Goal: Find specific page/section: Find specific page/section

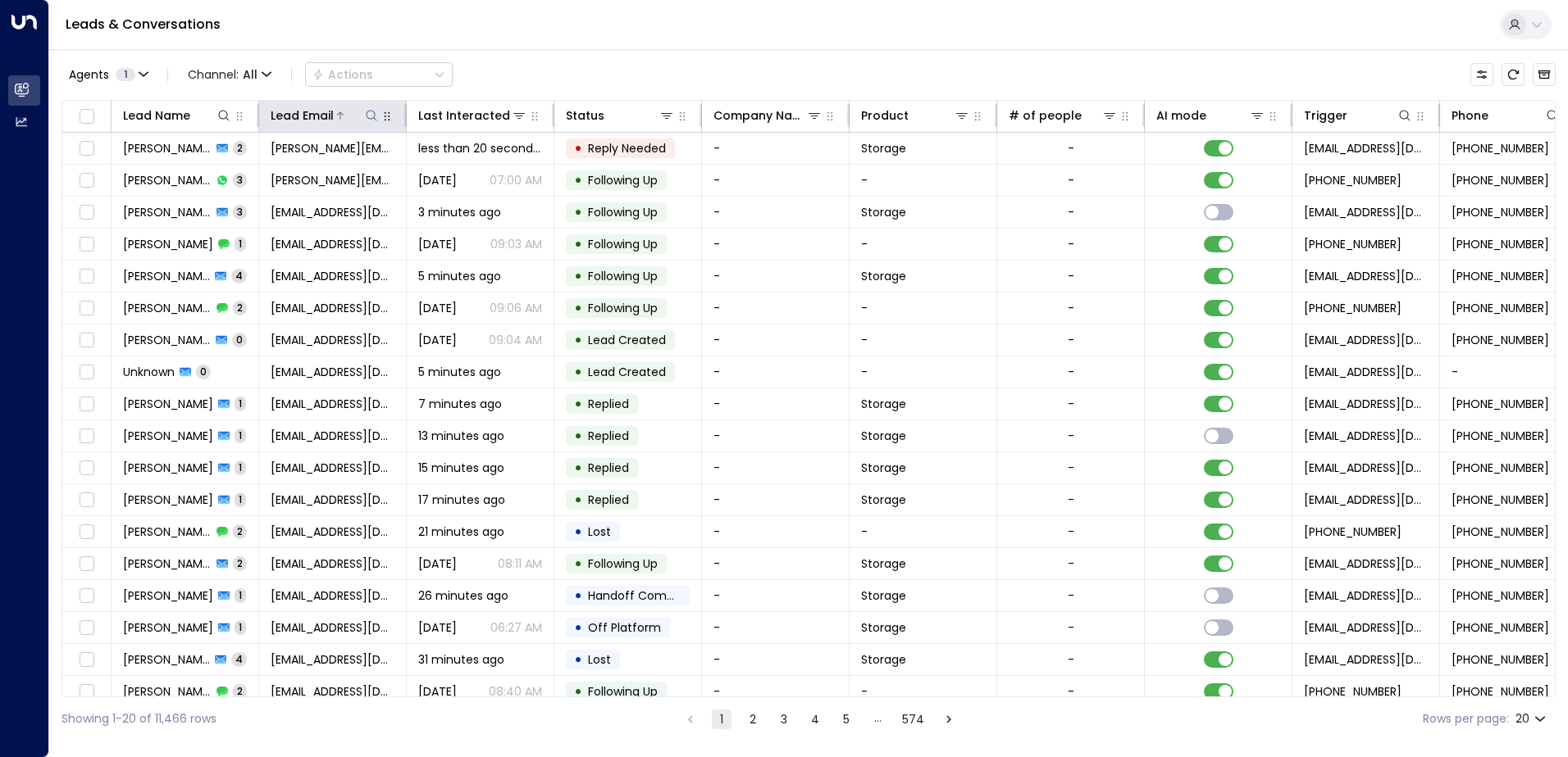
click at [368, 115] on icon at bounding box center [371, 115] width 13 height 13
click at [300, 173] on input "text" at bounding box center [371, 175] width 227 height 31
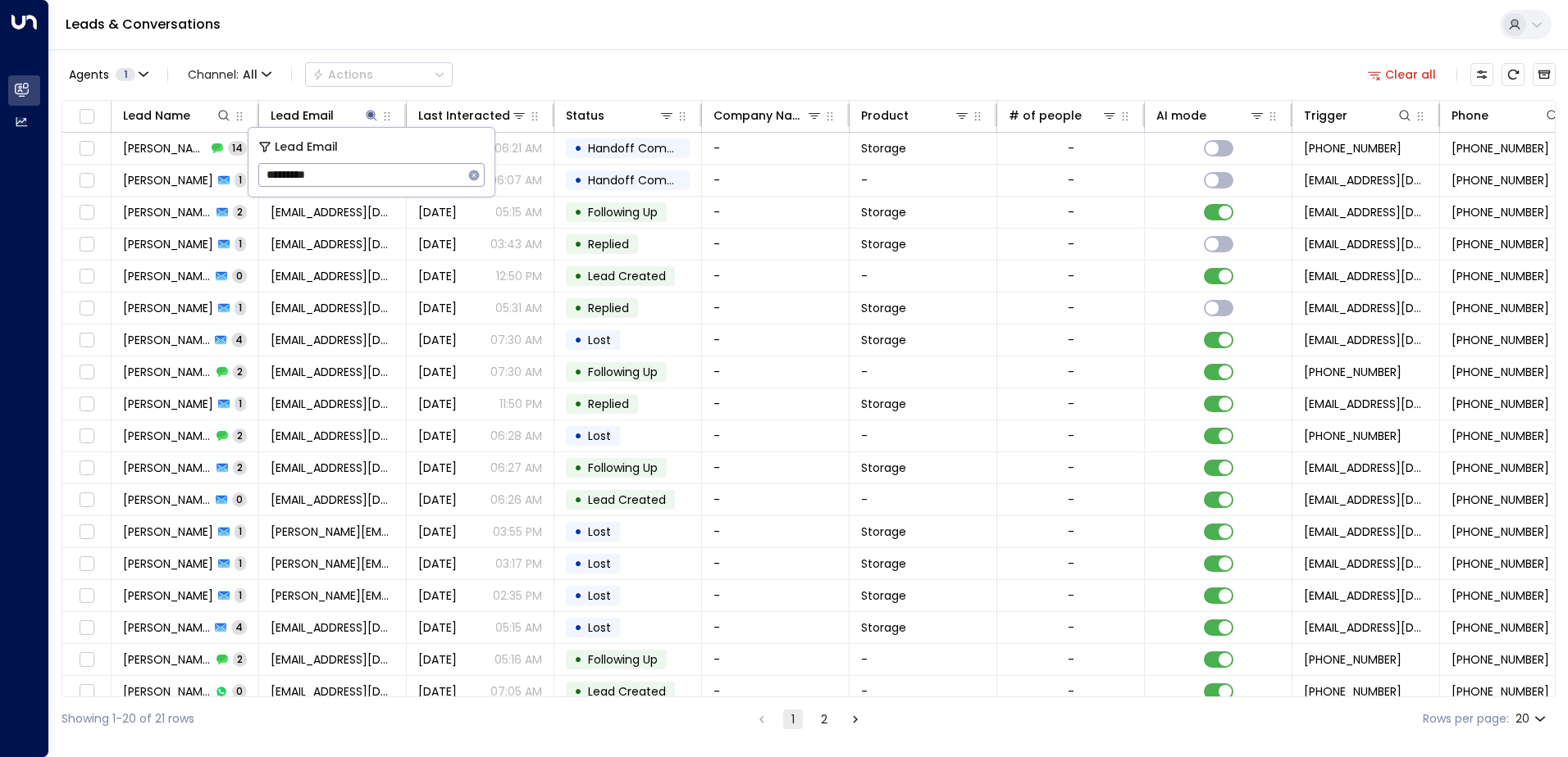
type input "**********"
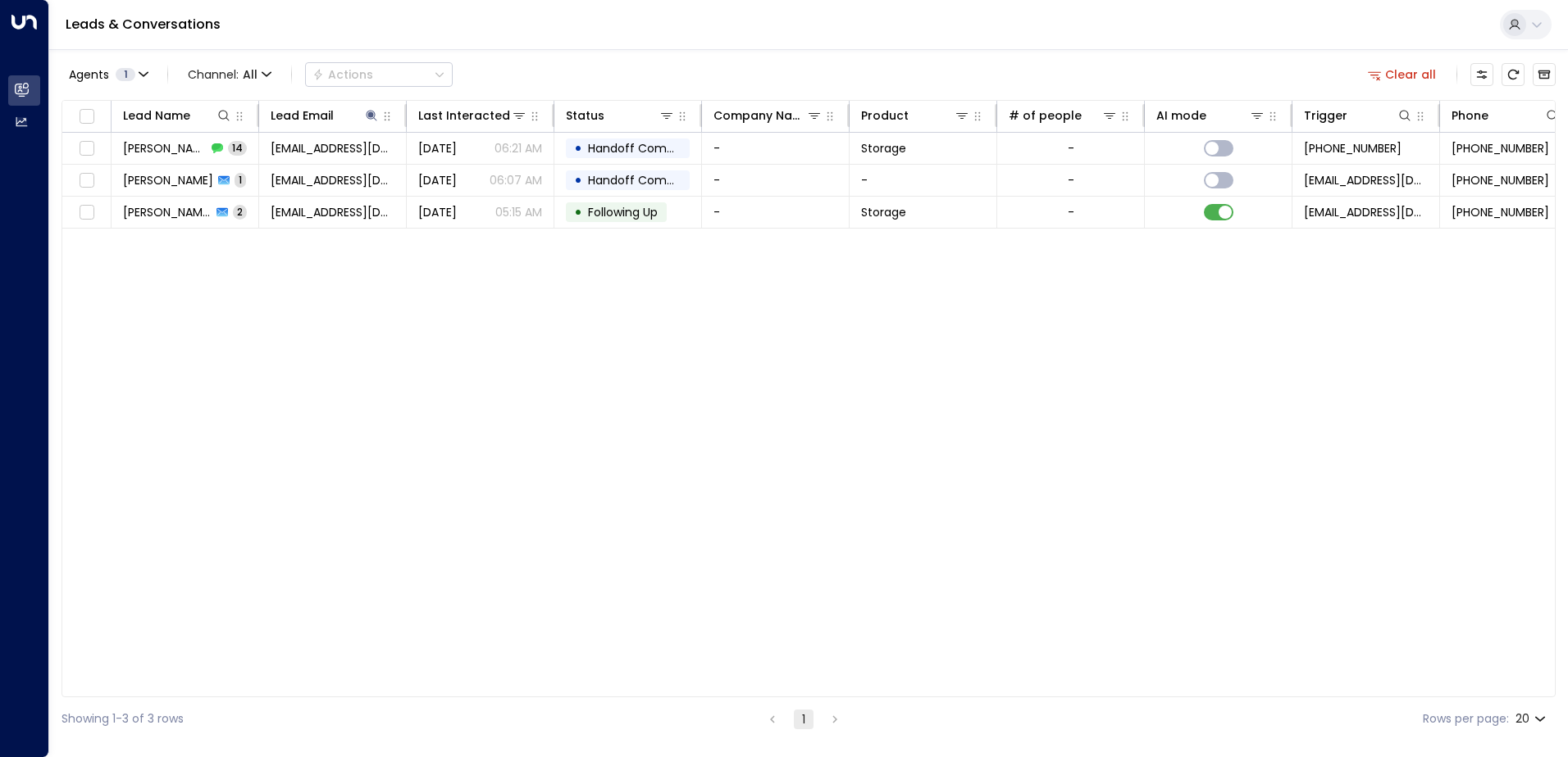
click at [395, 297] on div "Lead Name Lead Email Last Interacted Status Company Name Product # of people AI…" at bounding box center [808, 399] width 1494 height 597
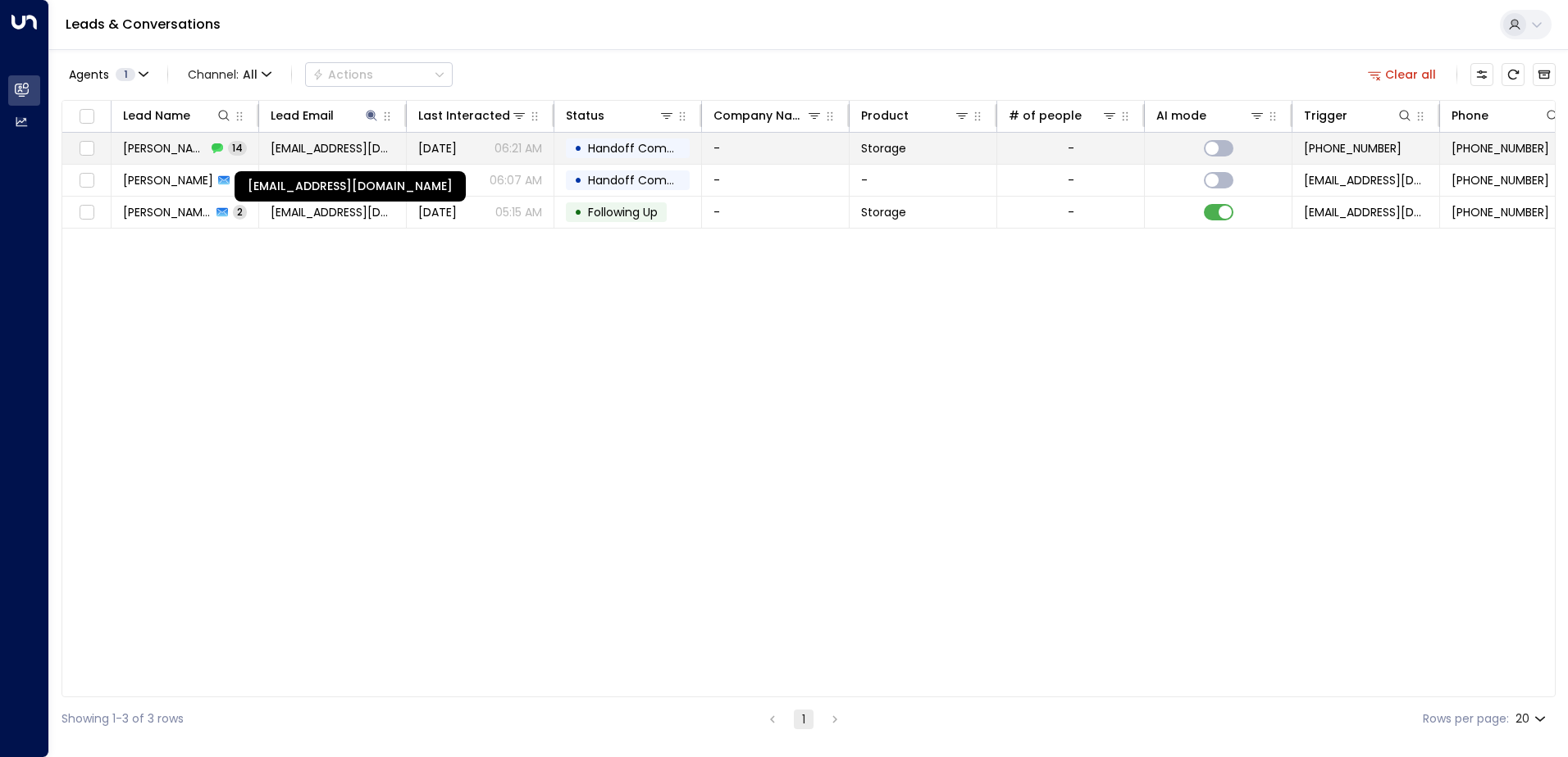
click at [342, 146] on span "[EMAIL_ADDRESS][DOMAIN_NAME]" at bounding box center [333, 148] width 124 height 16
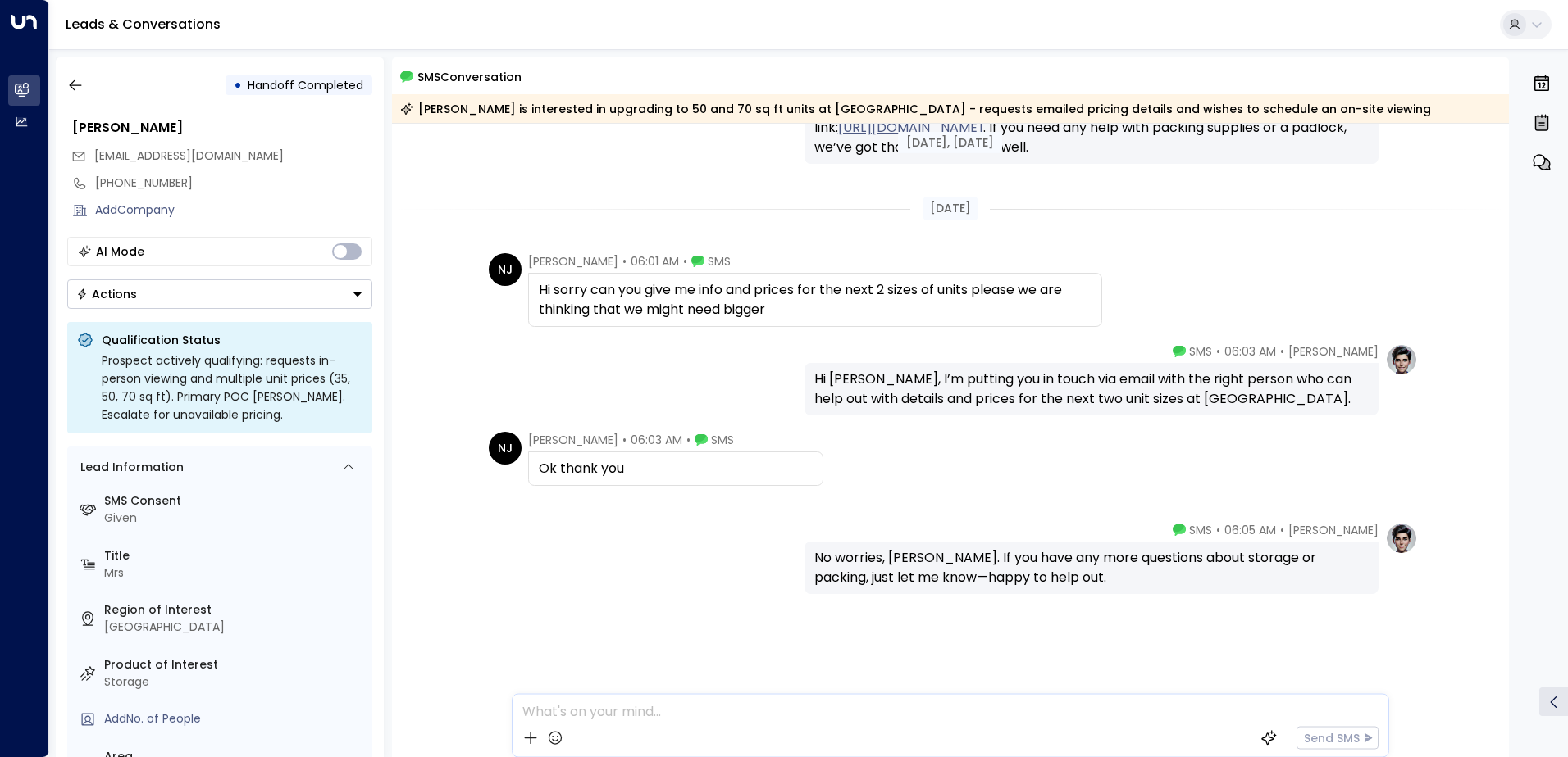
scroll to position [1180, 0]
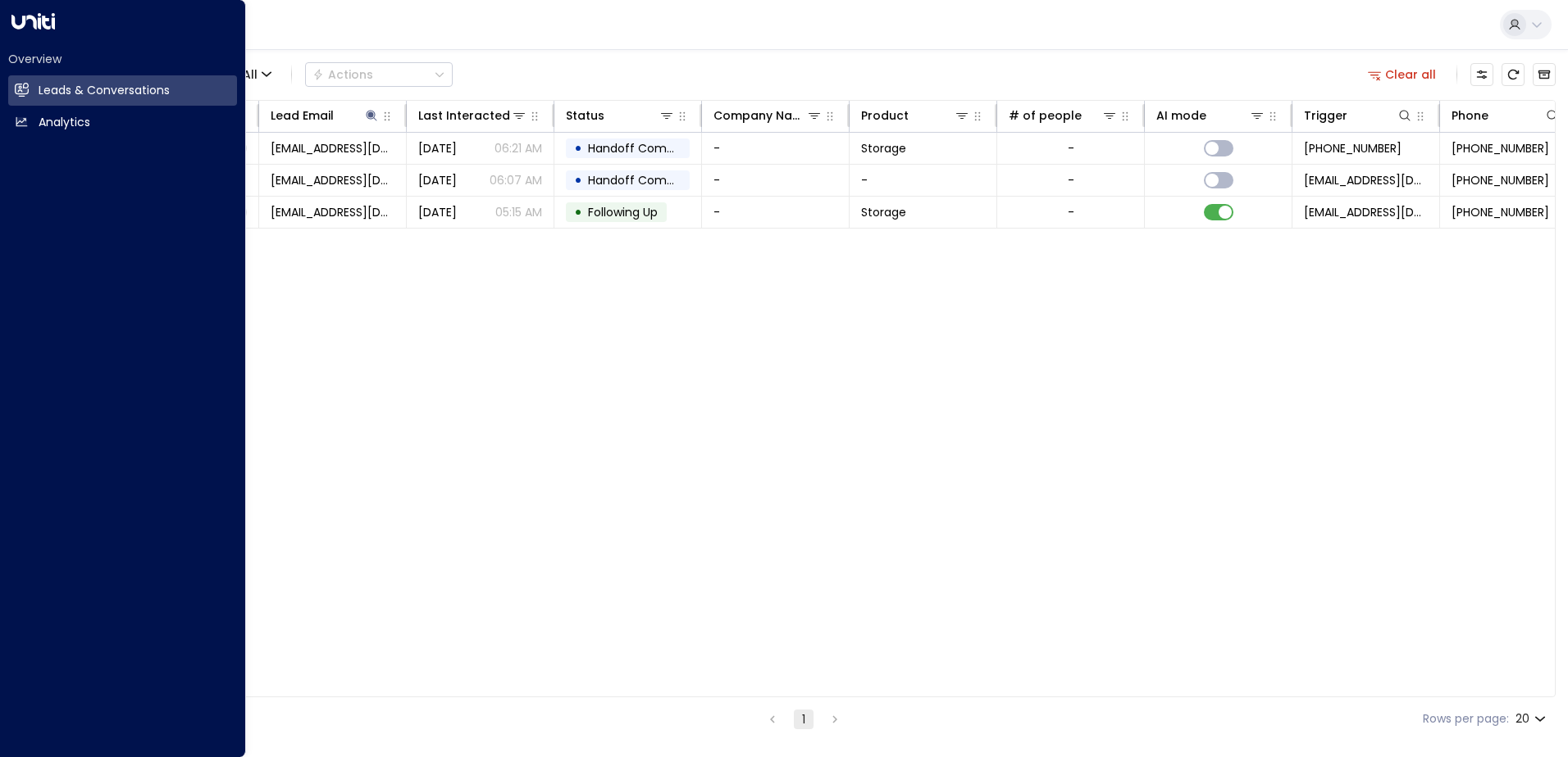
click at [565, 444] on div "Lead Name Lead Email Last Interacted Status Company Name Product # of people AI…" at bounding box center [808, 399] width 1494 height 597
click at [355, 392] on div "Lead Name Lead Email Last Interacted Status Company Name Product # of people AI…" at bounding box center [808, 399] width 1494 height 597
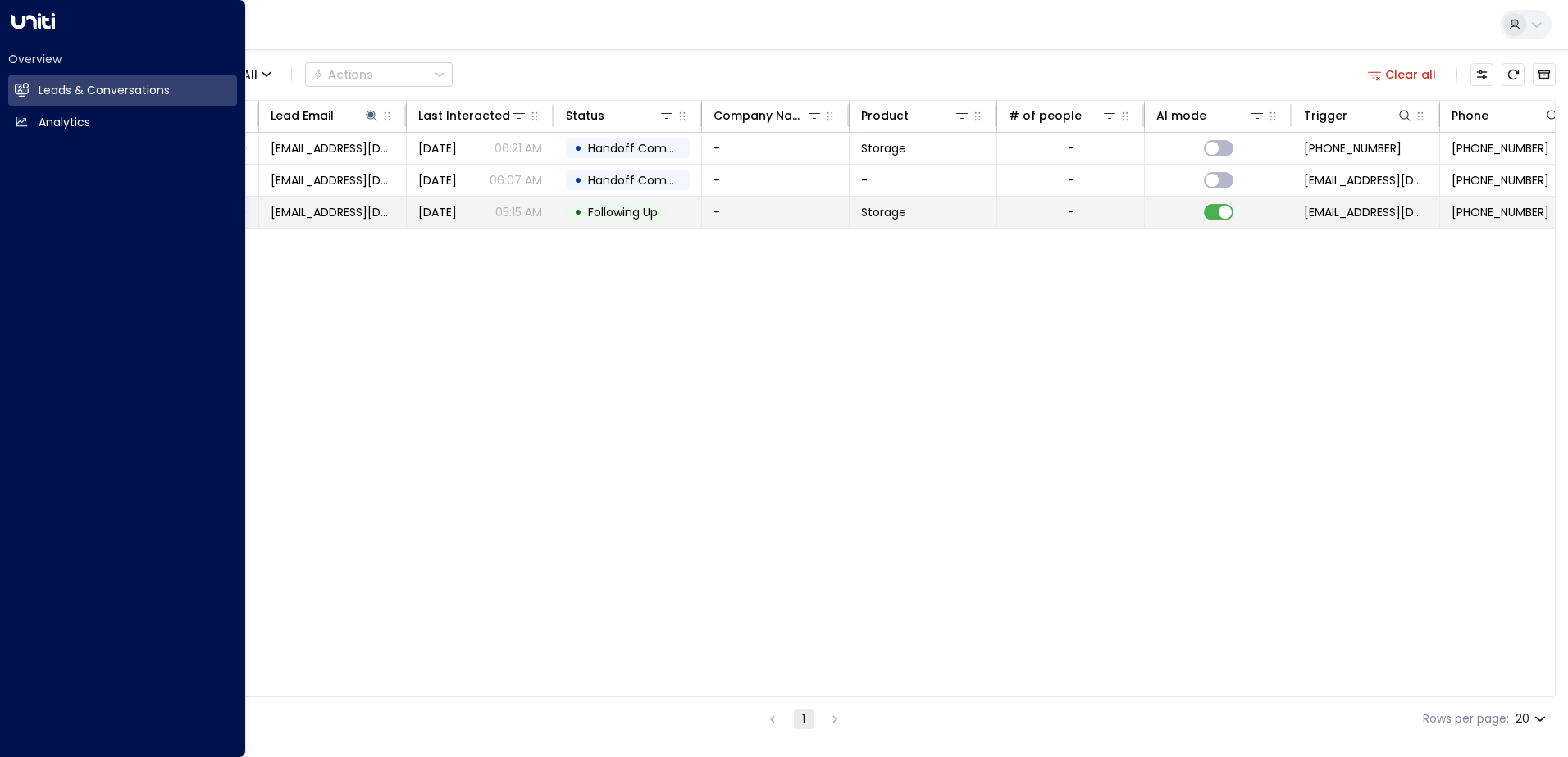
click at [457, 214] on span "[DATE]" at bounding box center [437, 212] width 38 height 16
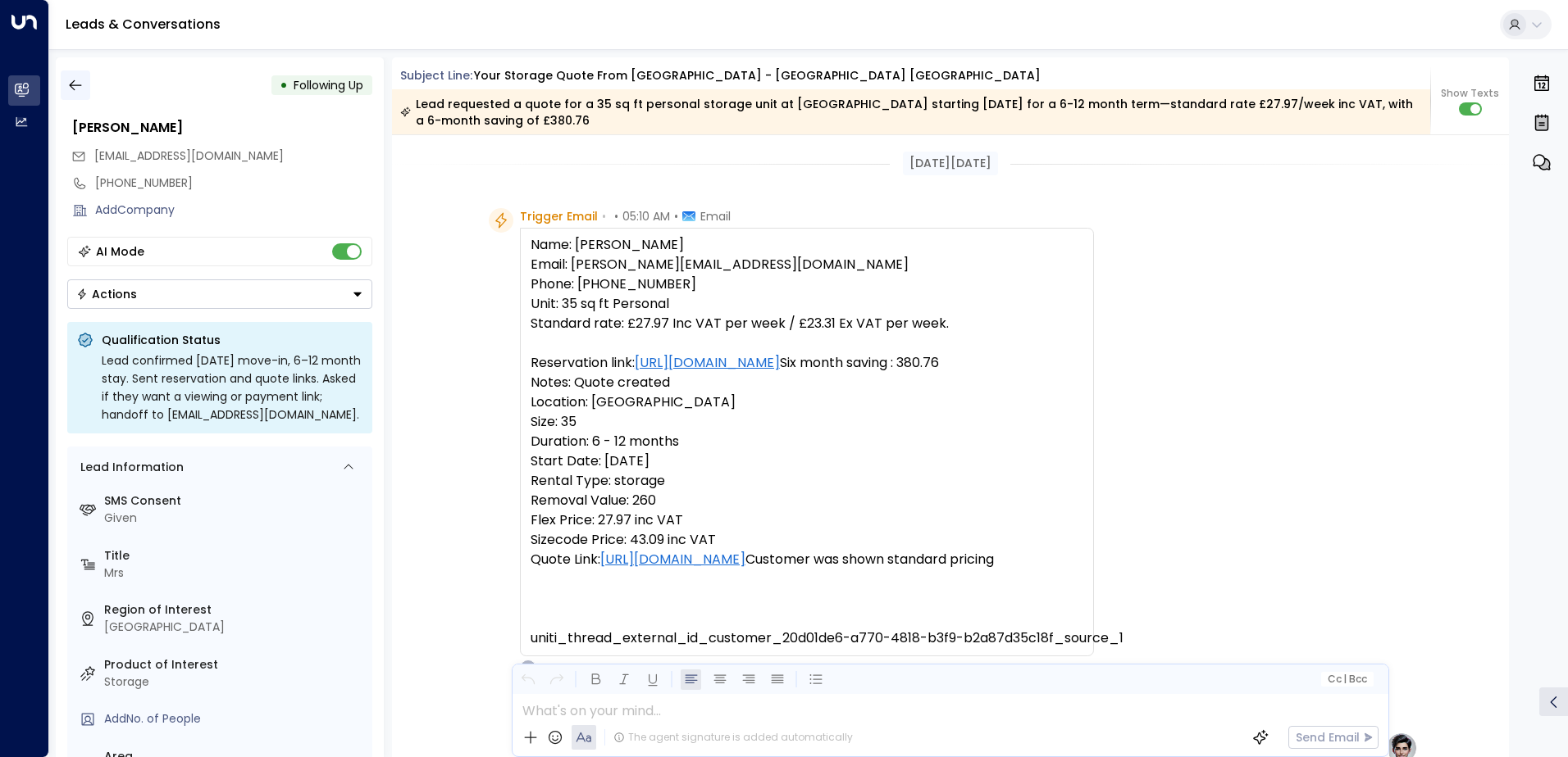
click at [73, 84] on icon "button" at bounding box center [75, 85] width 16 height 16
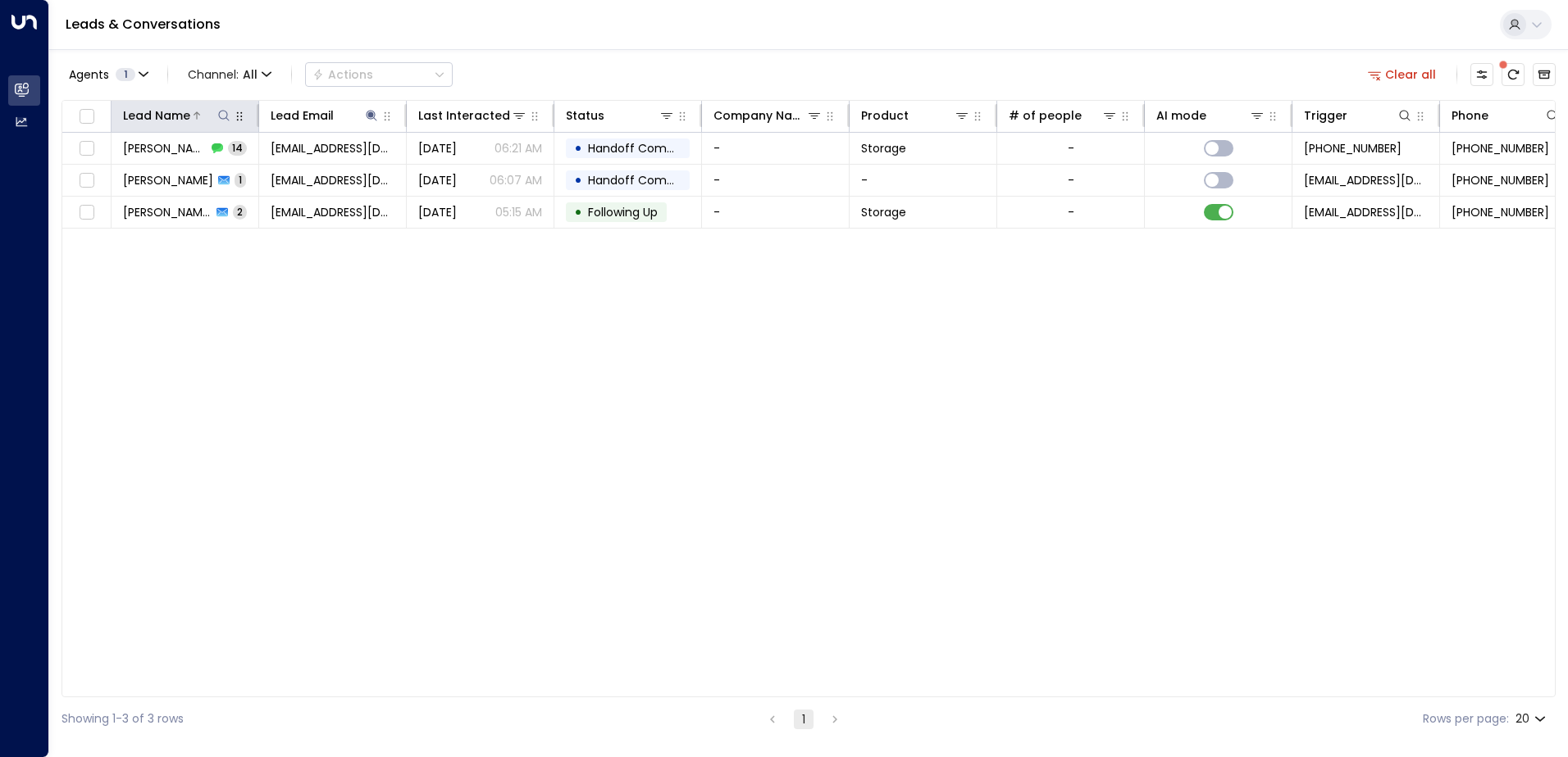
click at [223, 114] on icon at bounding box center [223, 115] width 13 height 13
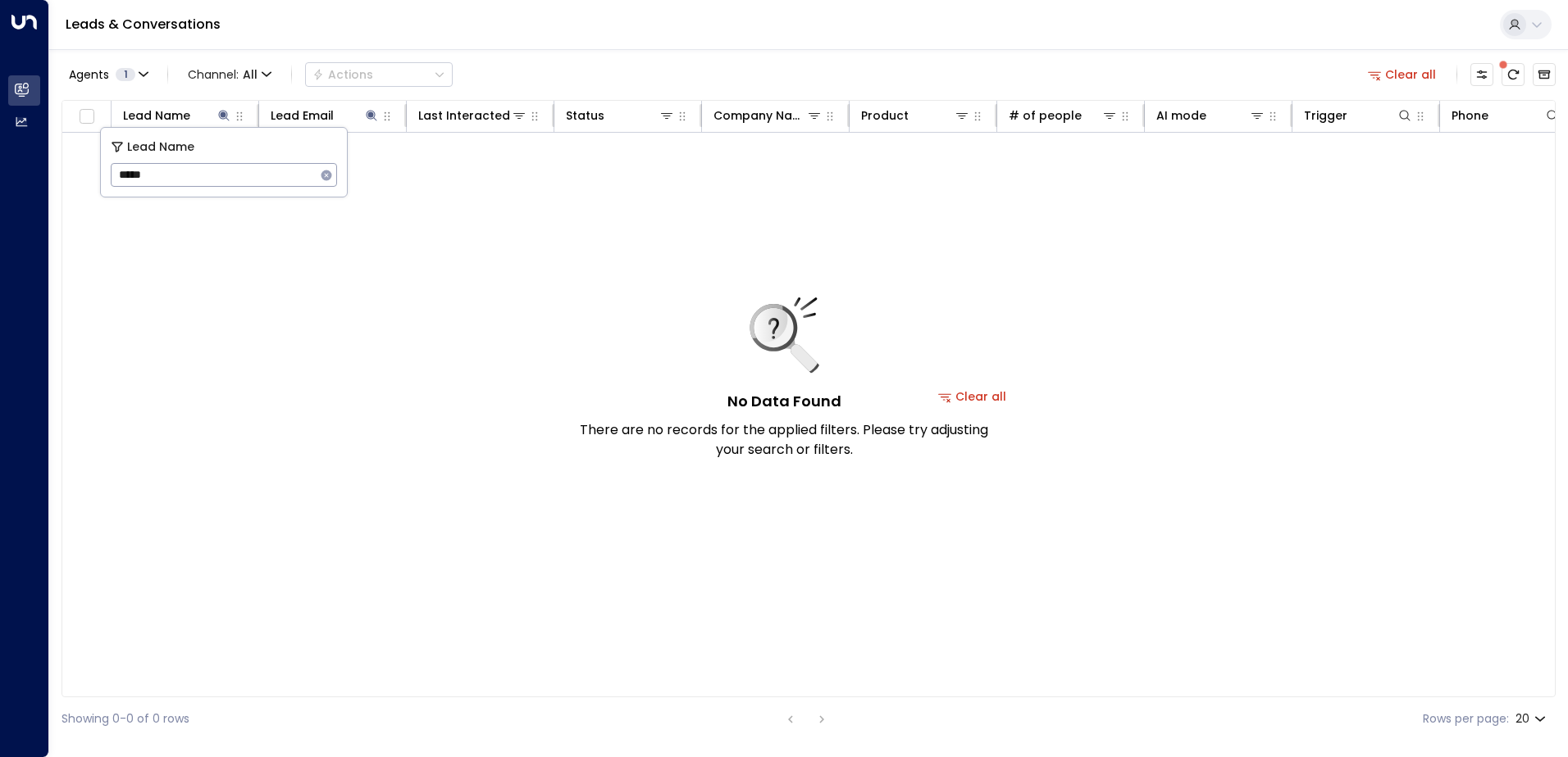
type input "*****"
drag, startPoint x: 156, startPoint y: 177, endPoint x: 98, endPoint y: 171, distance: 58.3
click at [98, 171] on body "Overview Leads & Conversations Leads & Conversations Analytics Analytics Leads …" at bounding box center [784, 370] width 1568 height 741
click at [367, 112] on icon at bounding box center [371, 115] width 13 height 13
click at [471, 172] on icon "button" at bounding box center [474, 175] width 11 height 11
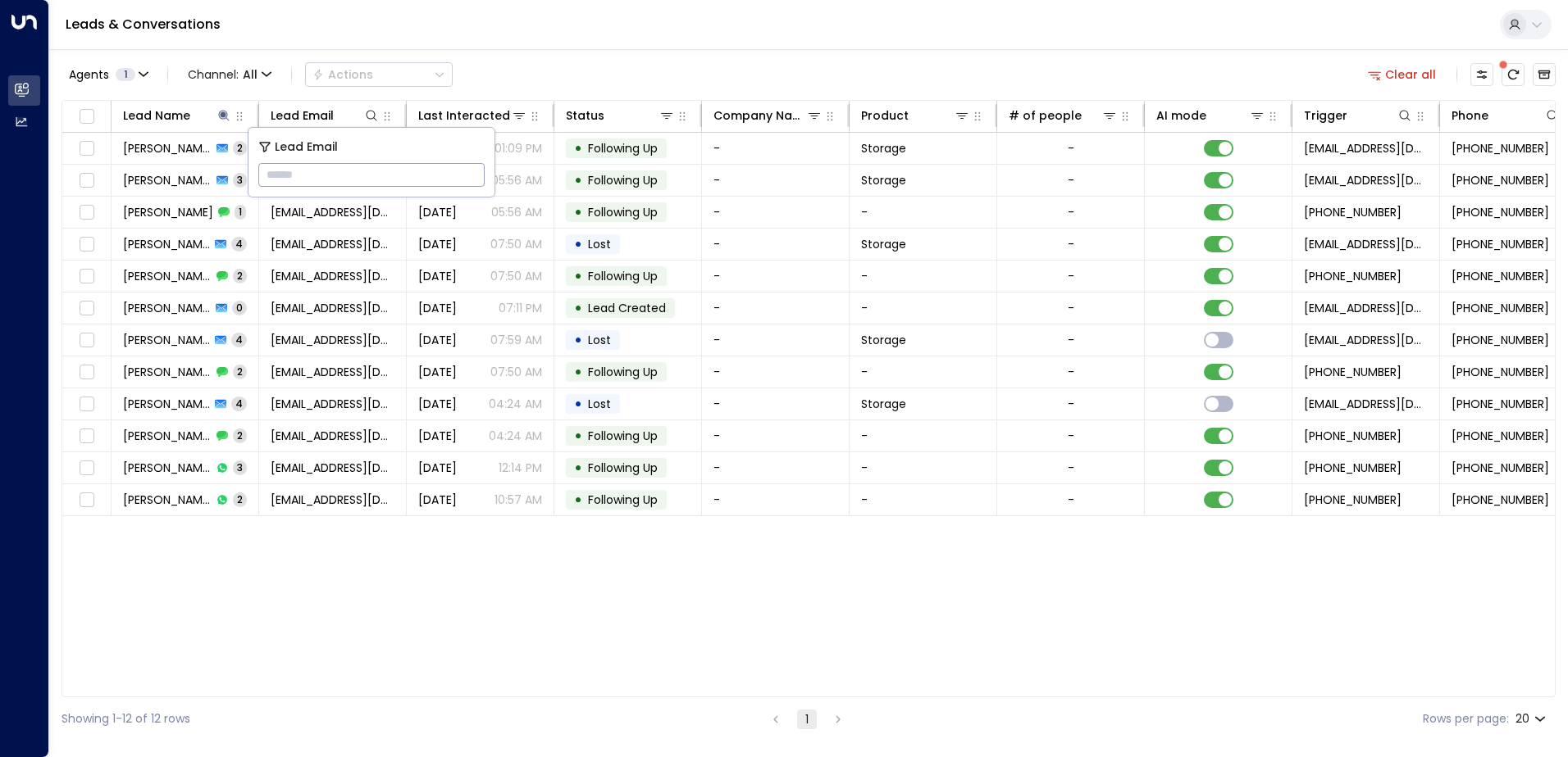
click at [220, 629] on div "Lead Name Lead Email Last Interacted Status Company Name Product # of people AI…" at bounding box center [808, 399] width 1494 height 597
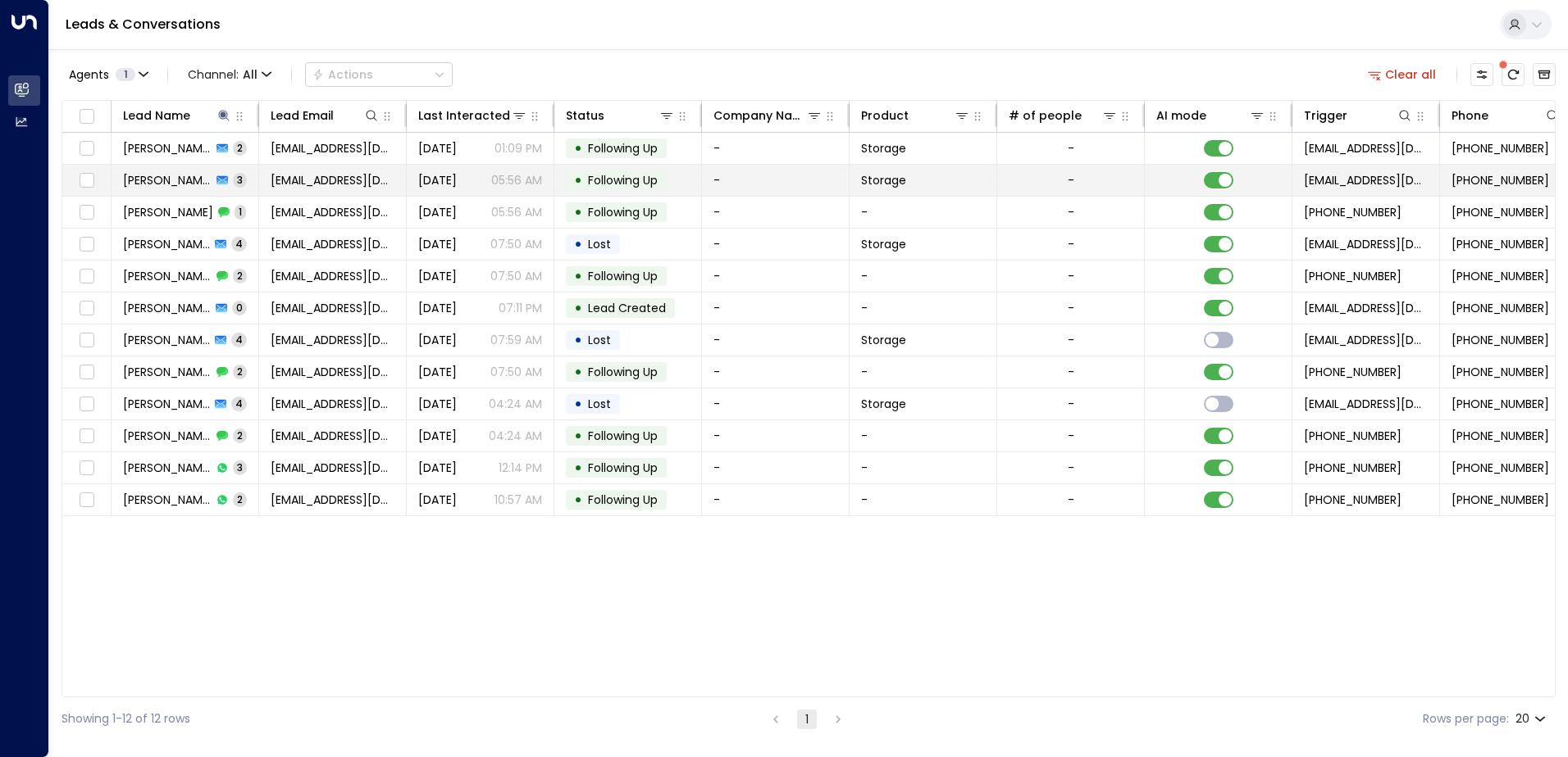
click at [362, 181] on span "[EMAIL_ADDRESS][DOMAIN_NAME]" at bounding box center [333, 180] width 124 height 16
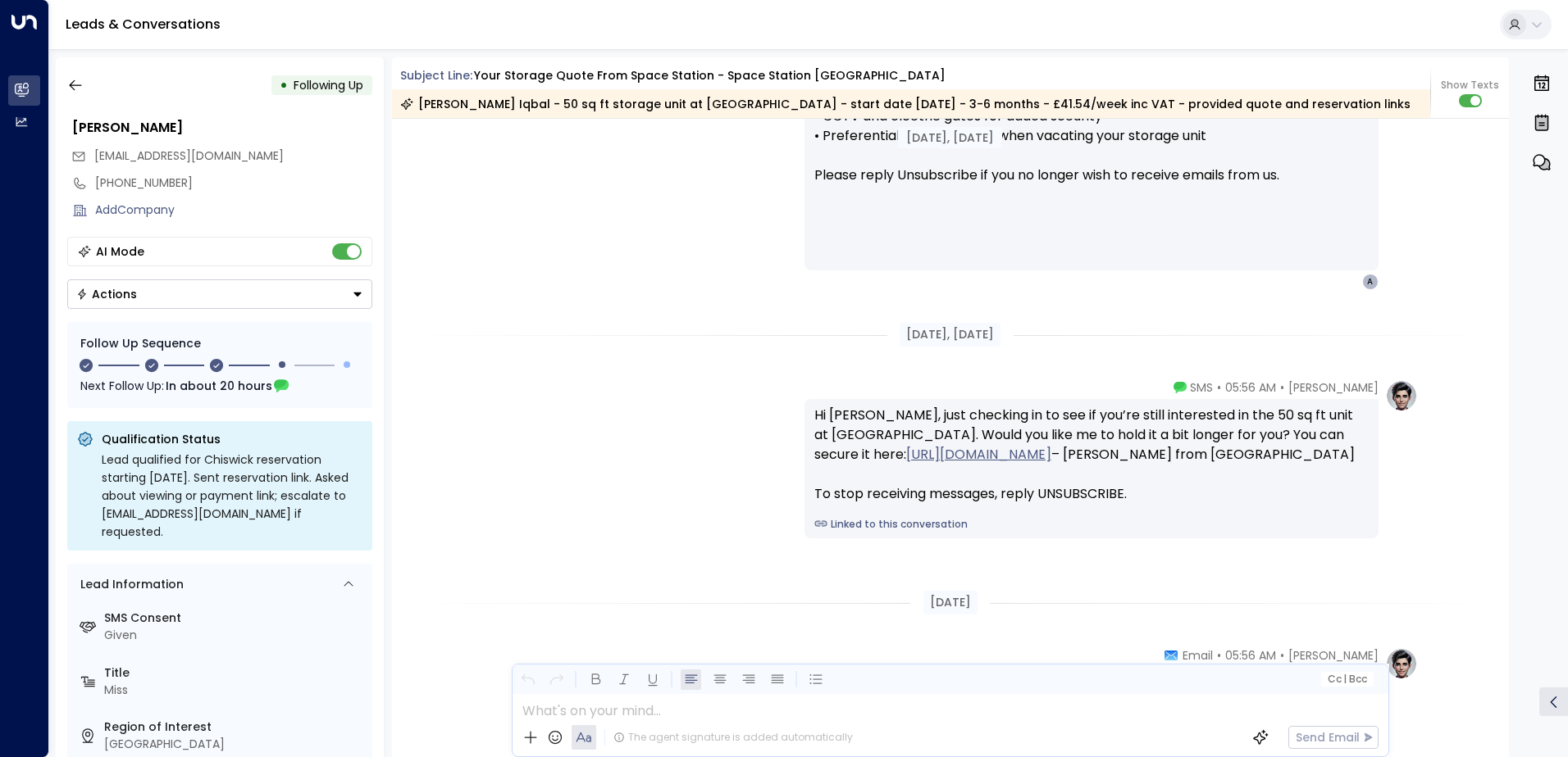
scroll to position [2064, 0]
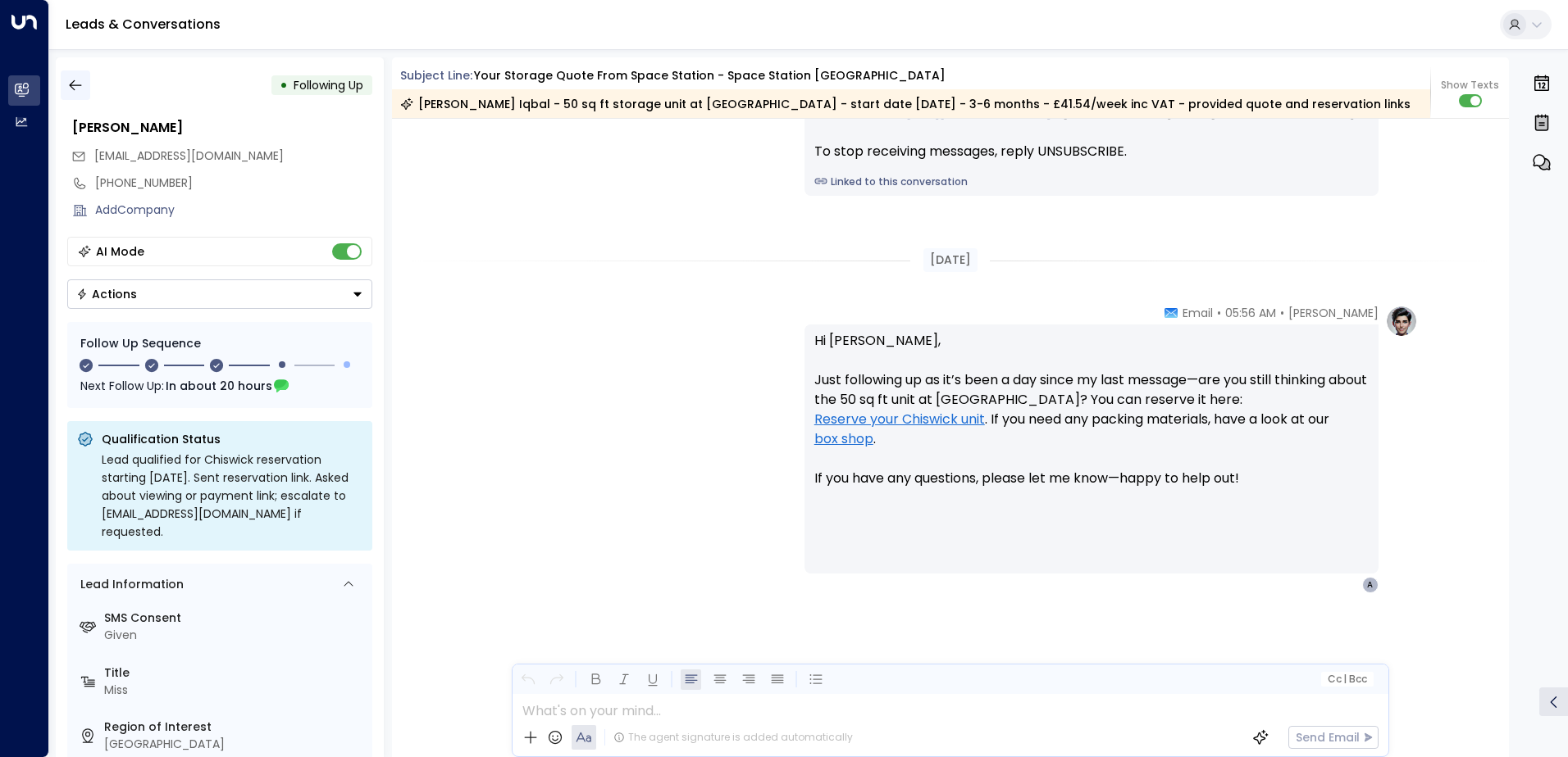
click at [74, 87] on icon "button" at bounding box center [75, 85] width 16 height 16
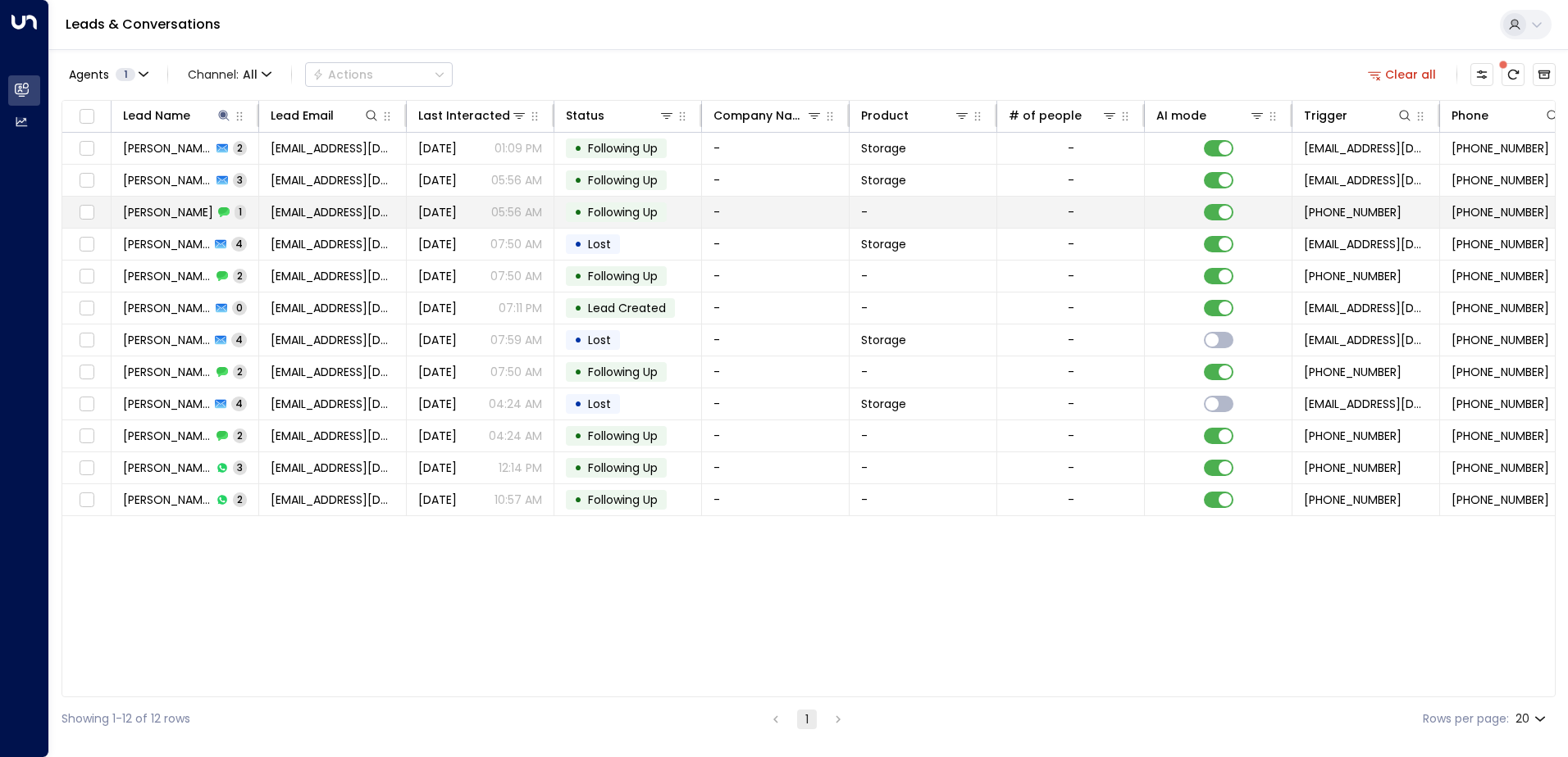
click at [318, 221] on td "[EMAIL_ADDRESS][DOMAIN_NAME]" at bounding box center [333, 212] width 148 height 31
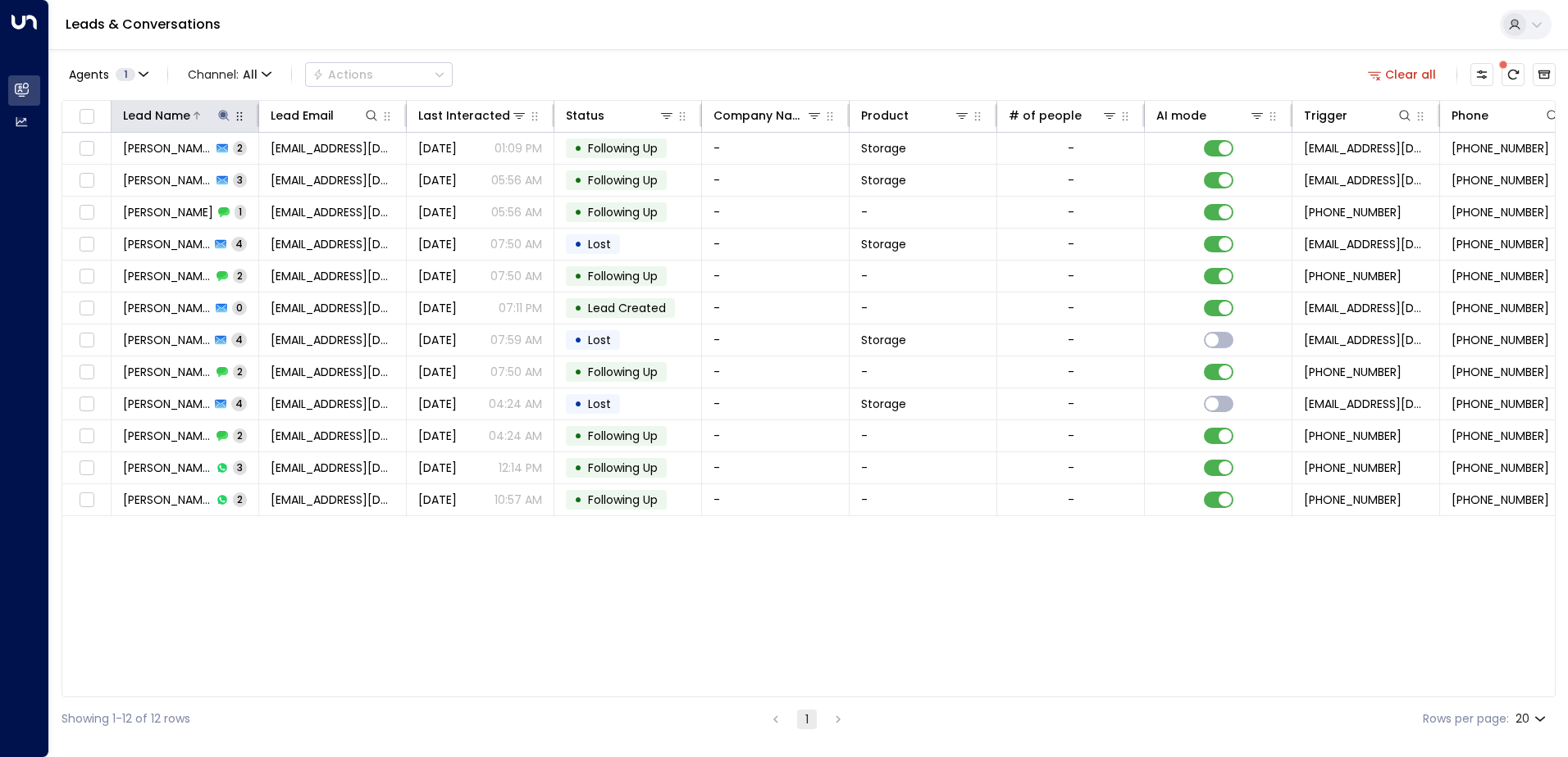
click at [219, 115] on icon at bounding box center [223, 115] width 11 height 11
drag, startPoint x: 190, startPoint y: 172, endPoint x: 109, endPoint y: 177, distance: 81.2
click at [109, 177] on div "Lead Name ***** ​" at bounding box center [224, 162] width 246 height 69
type input "****"
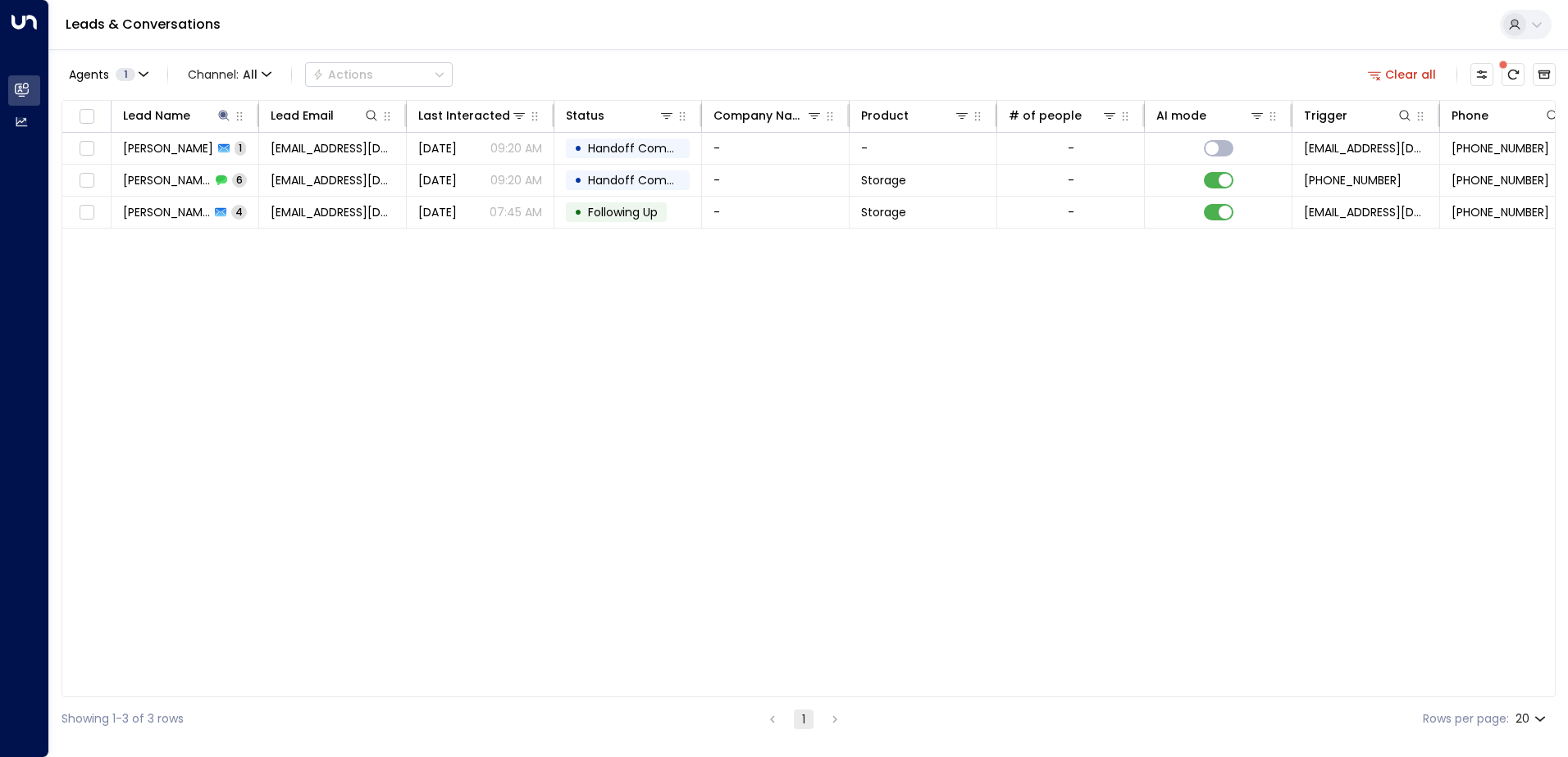
click at [309, 290] on div "Lead Name Lead Email Last Interacted Status Company Name Product # of people AI…" at bounding box center [808, 399] width 1494 height 597
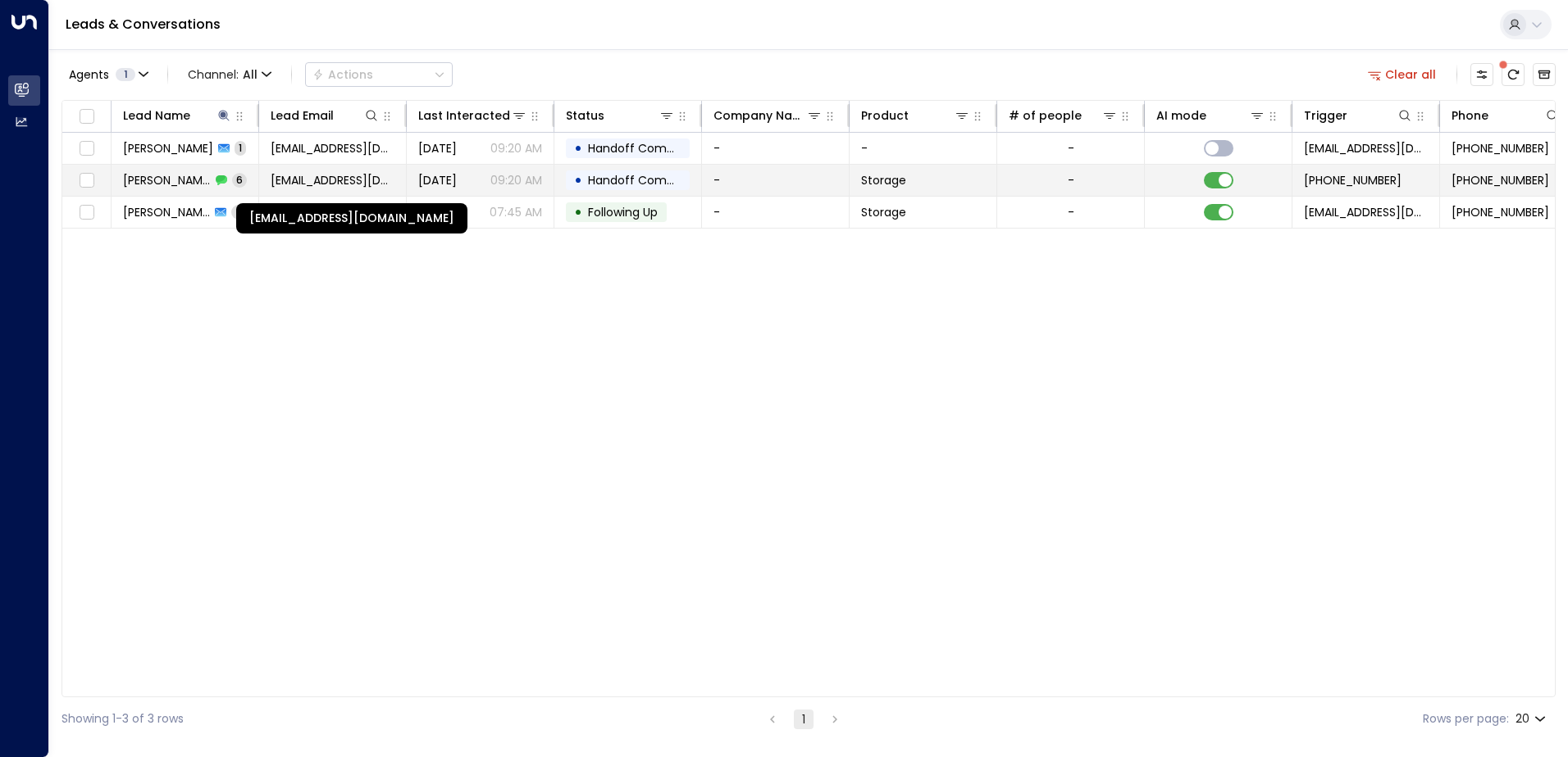
click at [323, 184] on span "[EMAIL_ADDRESS][DOMAIN_NAME]" at bounding box center [333, 180] width 124 height 16
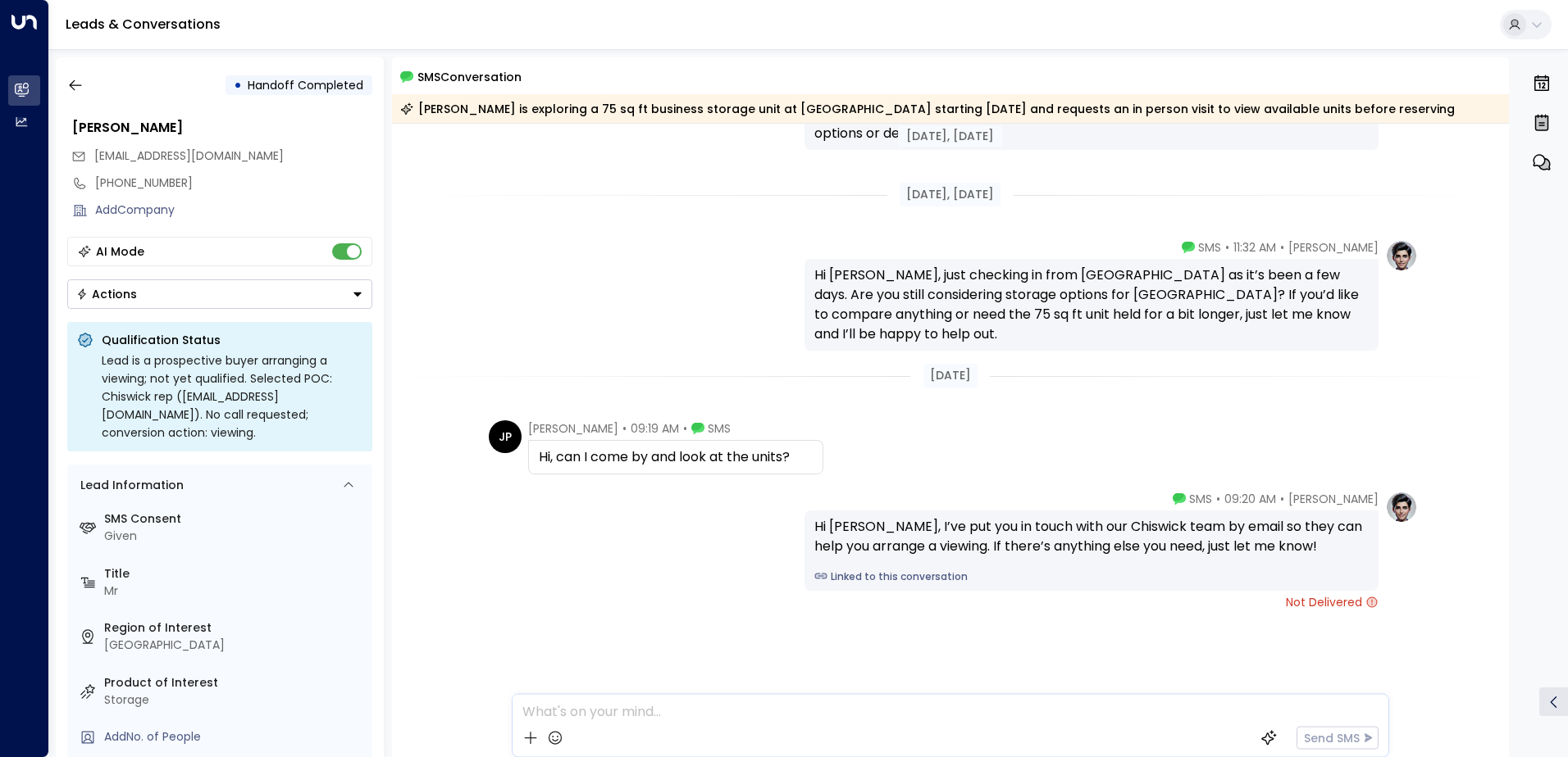
scroll to position [461, 0]
